Goal: Book appointment/travel/reservation

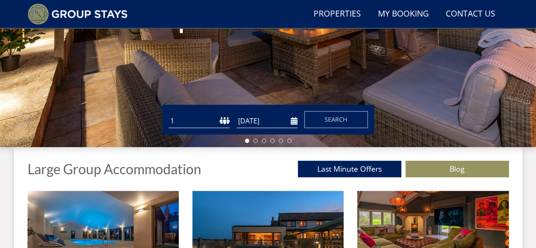
click at [210, 118] on select "1 2 3 4 5 6 7 8 9 10 11 12 13 14 15 16 17 18 19 20 21 22 23 24 25 26 27 28 29 3…" at bounding box center [199, 121] width 61 height 14
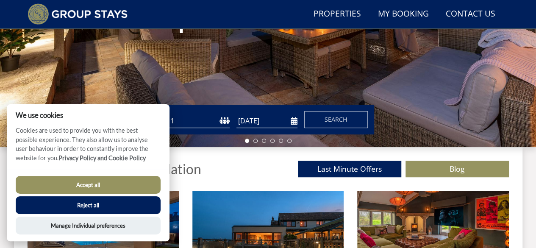
click at [215, 112] on form "Guests 1 2 3 4 5 6 7 8 9 10 11 12 13 14 15 16 17 18 19 20 21 22 23 24 25 26 27 …" at bounding box center [268, 119] width 199 height 17
click at [214, 116] on select "1 2 3 4 5 6 7 8 9 10 11 12 13 14 15 16 17 18 19 20 21 22 23 24 25 26 27 28 29 3…" at bounding box center [199, 121] width 61 height 14
select select "25"
click at [169, 114] on select "1 2 3 4 5 6 7 8 9 10 11 12 13 14 15 16 17 18 19 20 21 22 23 24 25 26 27 28 29 3…" at bounding box center [199, 121] width 61 height 14
click at [259, 119] on input "[DATE]" at bounding box center [267, 121] width 61 height 14
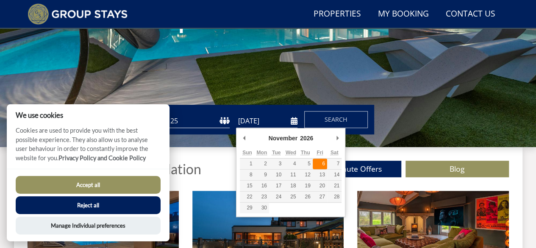
type input "[DATE]"
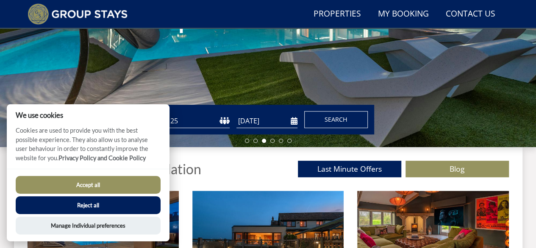
click at [340, 120] on span "Search" at bounding box center [336, 119] width 23 height 8
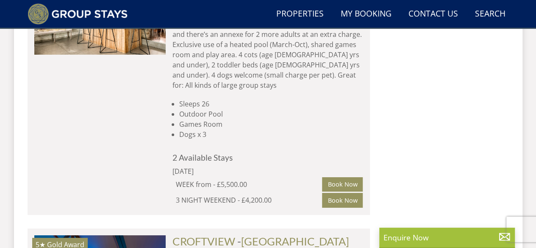
scroll to position [1528, 0]
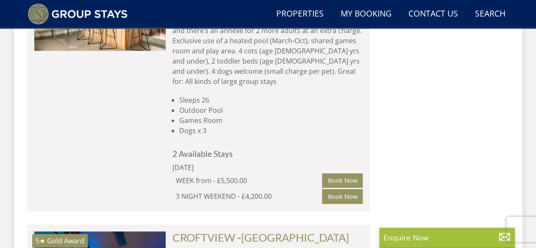
select select "25"
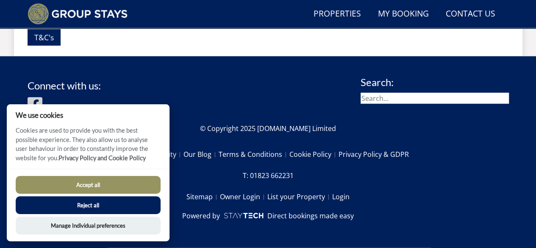
scroll to position [197, 0]
